Goal: Navigation & Orientation: Find specific page/section

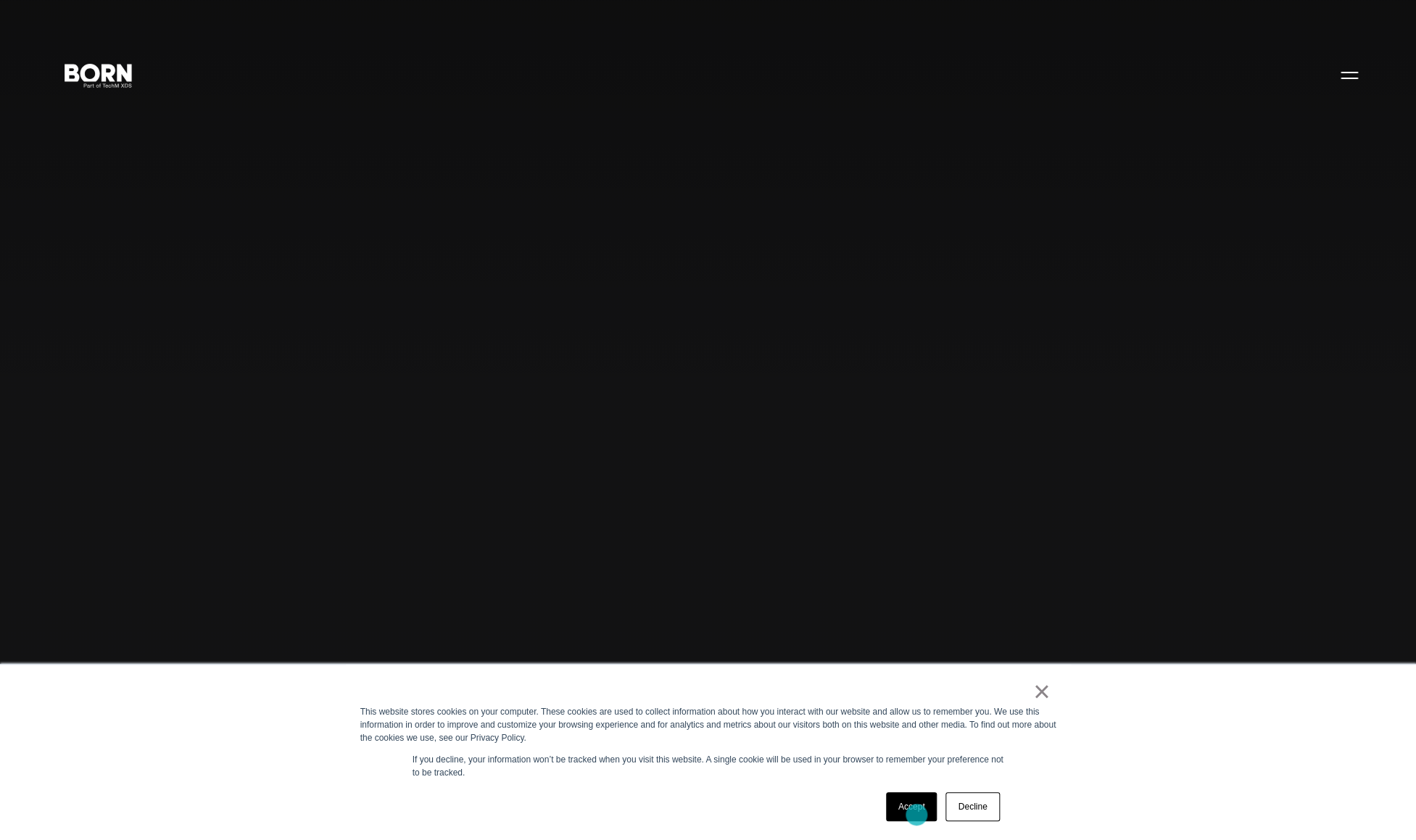
click at [918, 814] on link "Accept" at bounding box center [912, 807] width 52 height 29
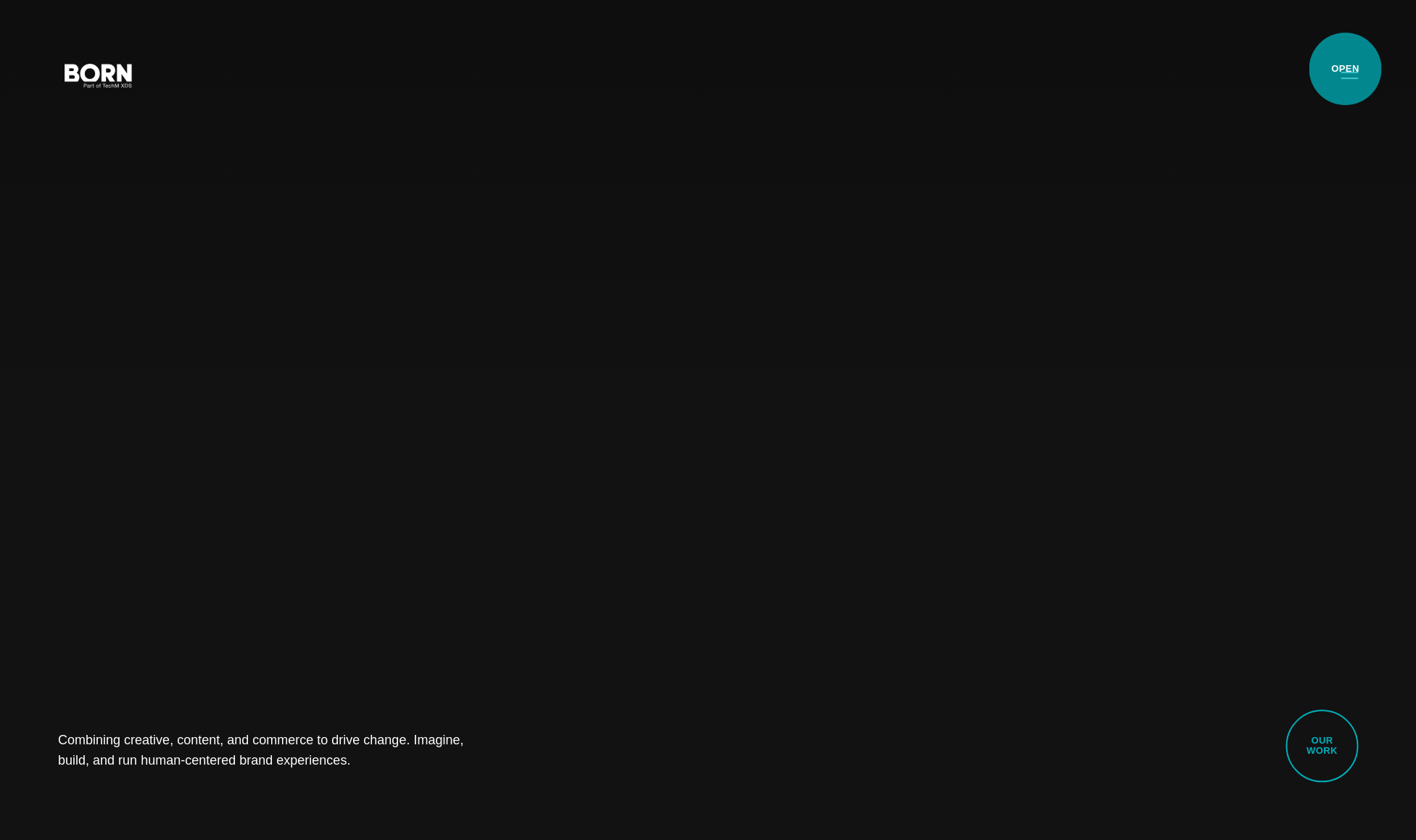
click at [1347, 72] on button "Primary Menu" at bounding box center [1349, 75] width 35 height 31
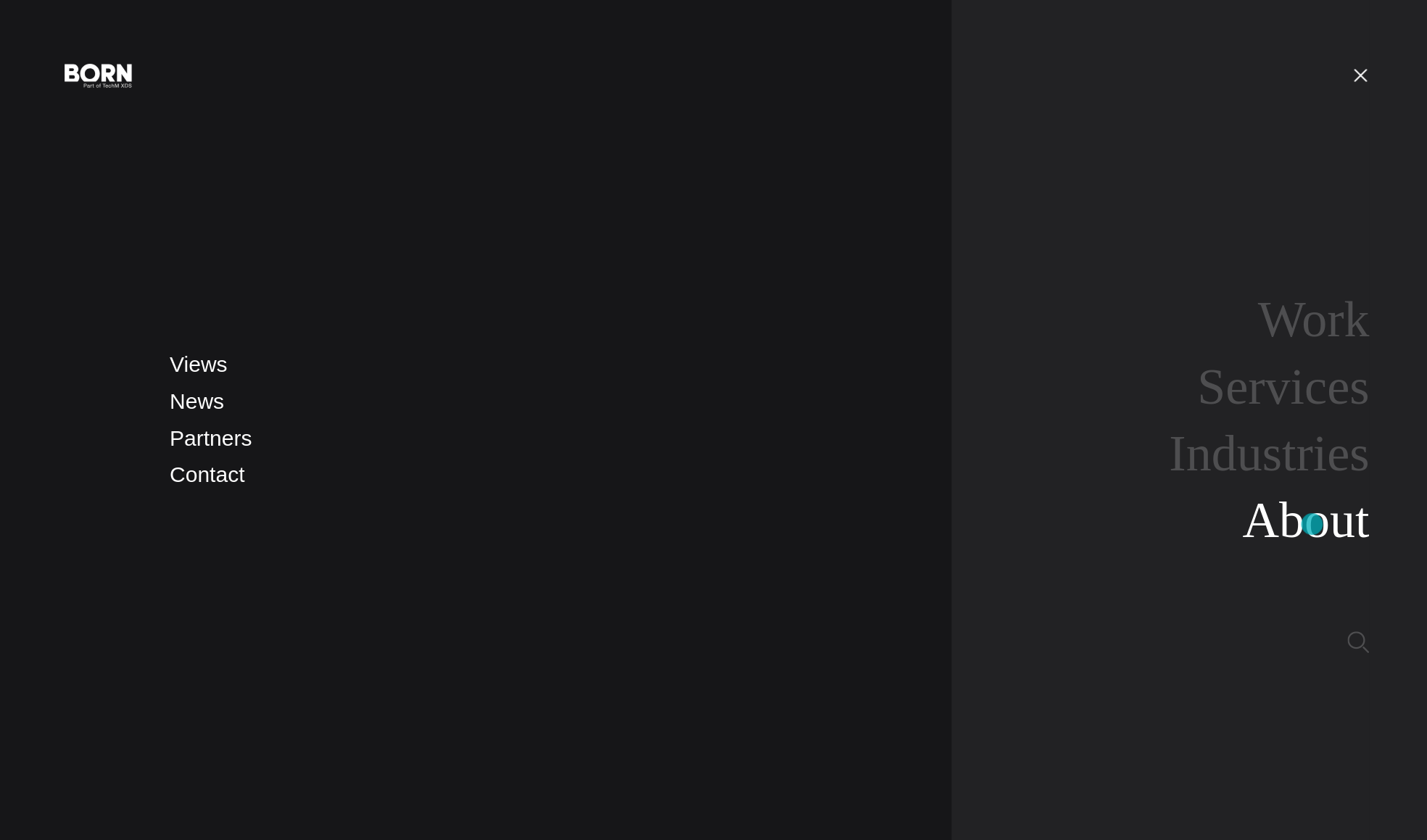
click at [1312, 524] on link "About" at bounding box center [1304, 520] width 127 height 56
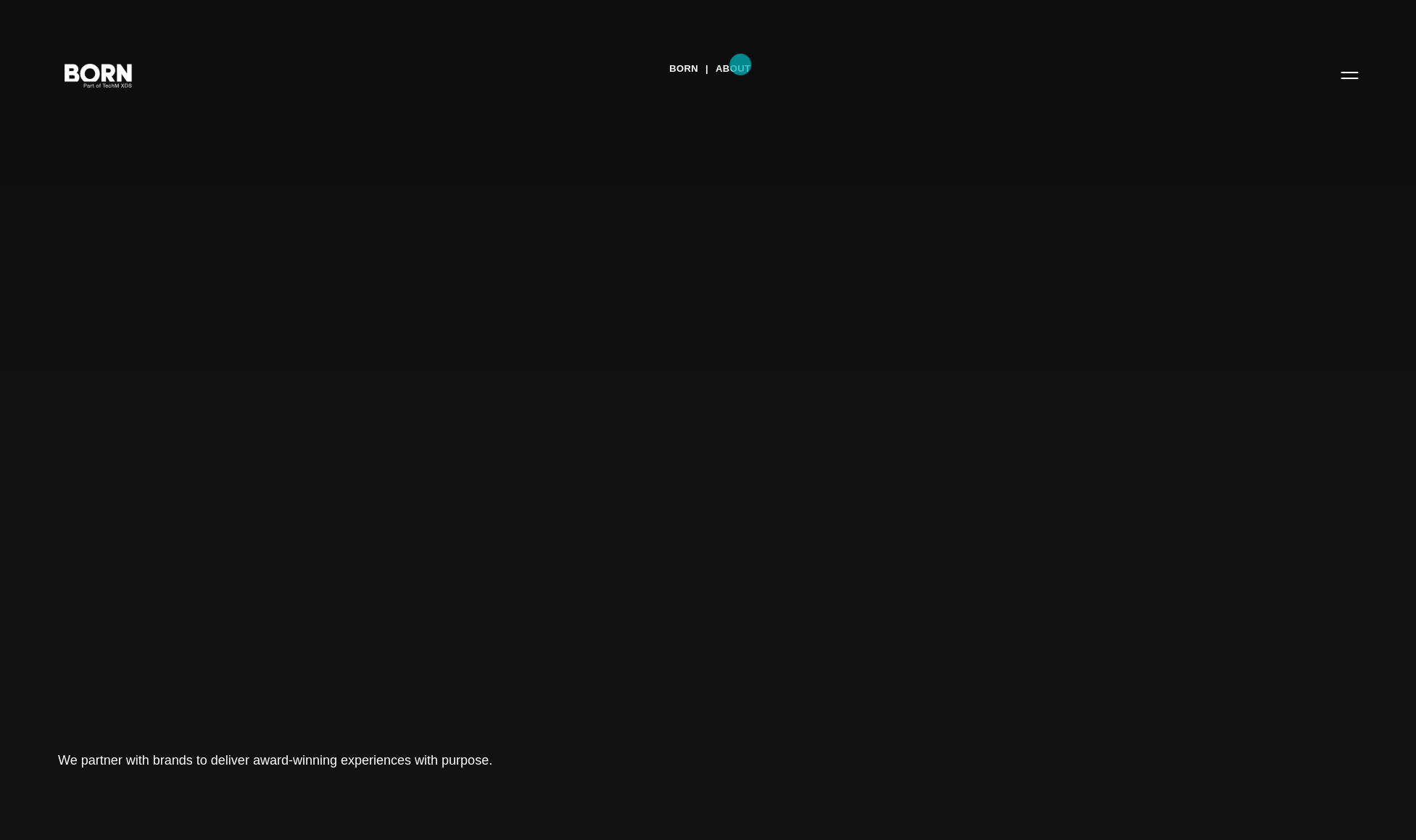
click at [740, 66] on link "About" at bounding box center [733, 69] width 35 height 22
